Goal: Task Accomplishment & Management: Use online tool/utility

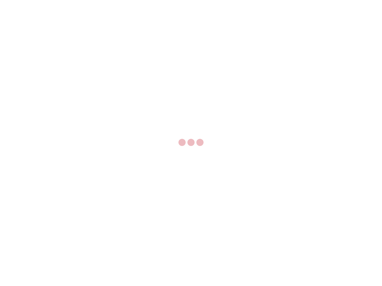
select select "US"
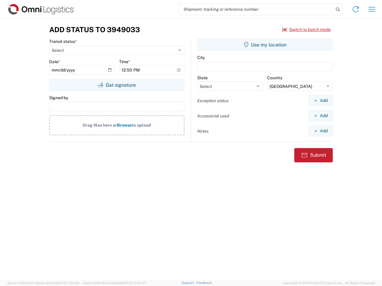
click at [256, 9] on input "search" at bounding box center [256, 9] width 155 height 11
click at [338, 10] on icon at bounding box center [338, 9] width 8 height 8
click at [356, 9] on icon at bounding box center [356, 9] width 10 height 10
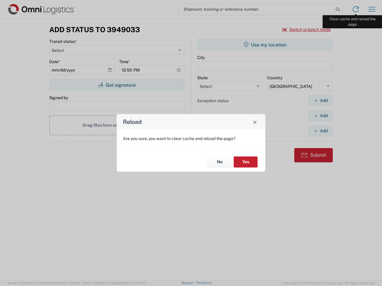
click at [372, 9] on div "Reload Are you sure, you want to clear cache and reload the page? No Yes" at bounding box center [191, 143] width 382 height 286
click at [306, 30] on div "Reload Are you sure, you want to clear cache and reload the page? No Yes" at bounding box center [191, 143] width 382 height 286
click at [117, 85] on div "Reload Are you sure, you want to clear cache and reload the page? No Yes" at bounding box center [191, 143] width 382 height 286
click at [265, 45] on div "Reload Are you sure, you want to clear cache and reload the page? No Yes" at bounding box center [191, 143] width 382 height 286
click at [320, 101] on div "Reload Are you sure, you want to clear cache and reload the page? No Yes" at bounding box center [191, 143] width 382 height 286
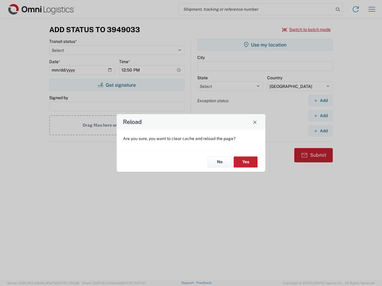
click at [320, 116] on div "Reload Are you sure, you want to clear cache and reload the page? No Yes" at bounding box center [191, 143] width 382 height 286
click at [320, 131] on div "Reload Are you sure, you want to clear cache and reload the page? No Yes" at bounding box center [191, 143] width 382 height 286
